Goal: Feedback & Contribution: Submit feedback/report problem

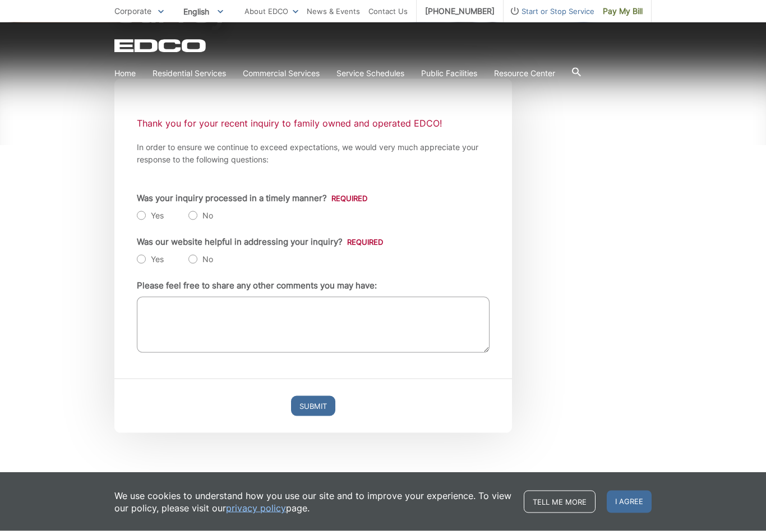
scroll to position [174, 0]
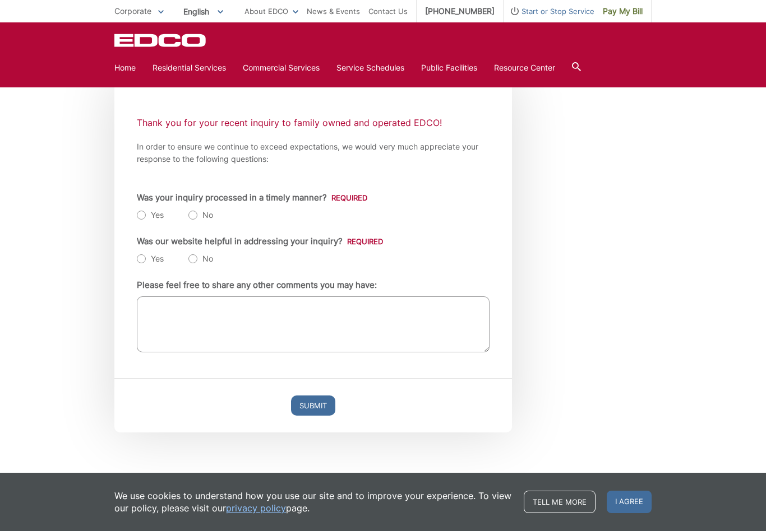
click at [134, 214] on div "Entry Status In Progress Completed Thank you for your recent inquiry to family …" at bounding box center [312, 228] width 397 height 300
click at [138, 219] on label "Yes" at bounding box center [150, 215] width 27 height 11
radio input "true"
click at [131, 261] on div "Entry Status In Progress Completed Thank you for your recent inquiry to family …" at bounding box center [312, 228] width 397 height 300
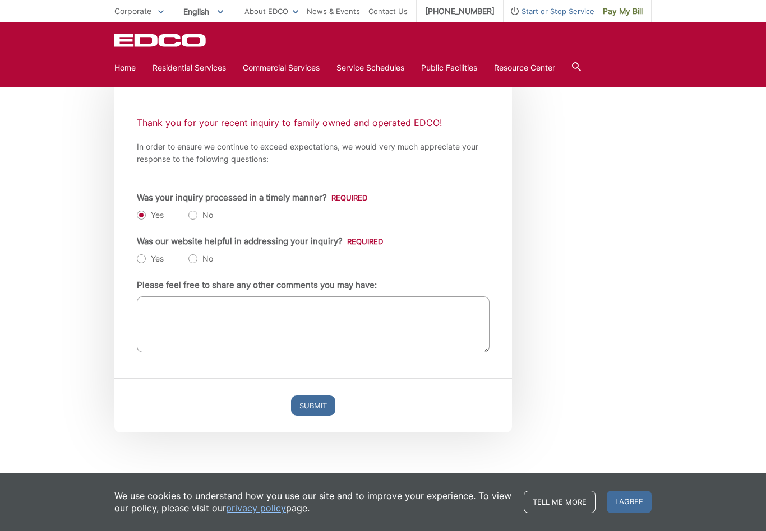
click at [131, 258] on div "Entry Status In Progress Completed Thank you for your recent inquiry to family …" at bounding box center [312, 228] width 397 height 300
click at [134, 262] on div "Entry Status In Progress Completed Thank you for your recent inquiry to family …" at bounding box center [312, 228] width 397 height 300
click at [132, 261] on div "Entry Status In Progress Completed Thank you for your recent inquiry to family …" at bounding box center [312, 228] width 397 height 300
click at [147, 264] on label "Yes" at bounding box center [150, 258] width 27 height 11
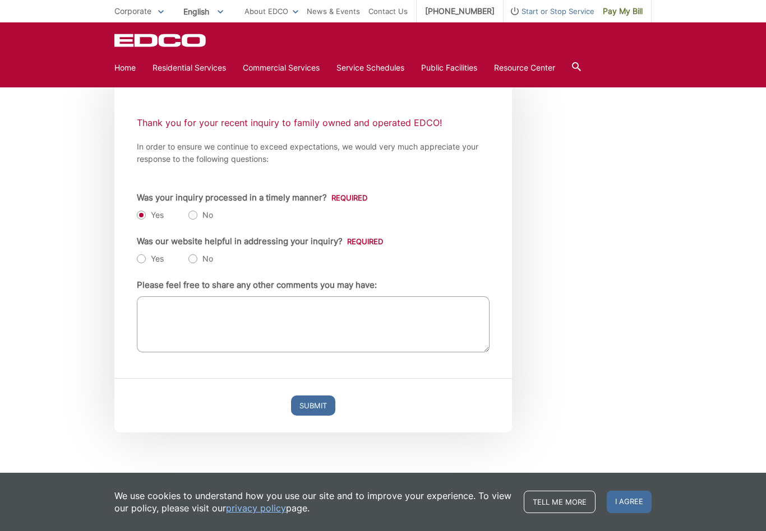
radio input "true"
click at [313, 405] on input "Submit" at bounding box center [313, 406] width 44 height 20
